Goal: Transaction & Acquisition: Subscribe to service/newsletter

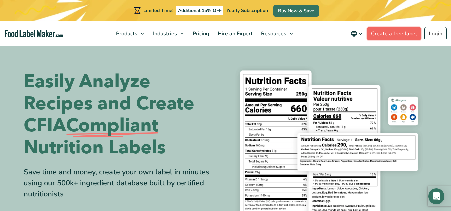
click at [401, 35] on link "Create a free label" at bounding box center [394, 33] width 54 height 13
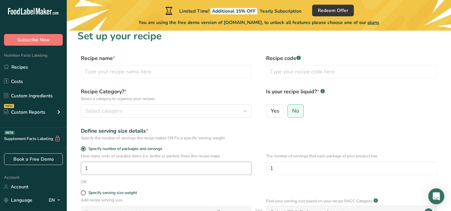
scroll to position [6, 0]
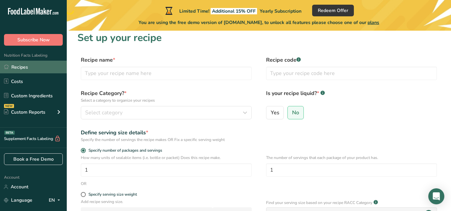
click at [18, 65] on link "Recipes" at bounding box center [33, 67] width 67 height 13
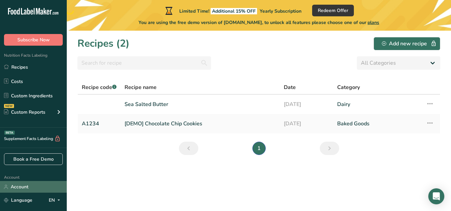
click at [25, 188] on link "Account" at bounding box center [33, 187] width 67 height 12
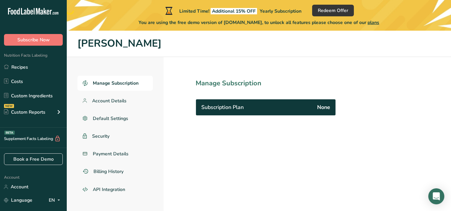
click at [331, 107] on div "Subscription Plan None" at bounding box center [266, 107] width 140 height 16
click at [24, 14] on icon ".a-20{fill:#fff;}" at bounding box center [40, 13] width 65 height 10
click at [29, 42] on span "Subscribe Now" at bounding box center [33, 39] width 32 height 7
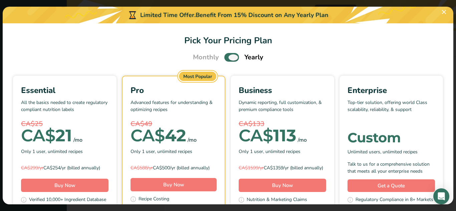
click at [226, 60] on span "Pick Your Pricing Plan Modal" at bounding box center [231, 57] width 15 height 8
click at [226, 60] on input "Pick Your Pricing Plan Modal" at bounding box center [226, 57] width 4 height 4
checkbox input "false"
